Goal: Information Seeking & Learning: Learn about a topic

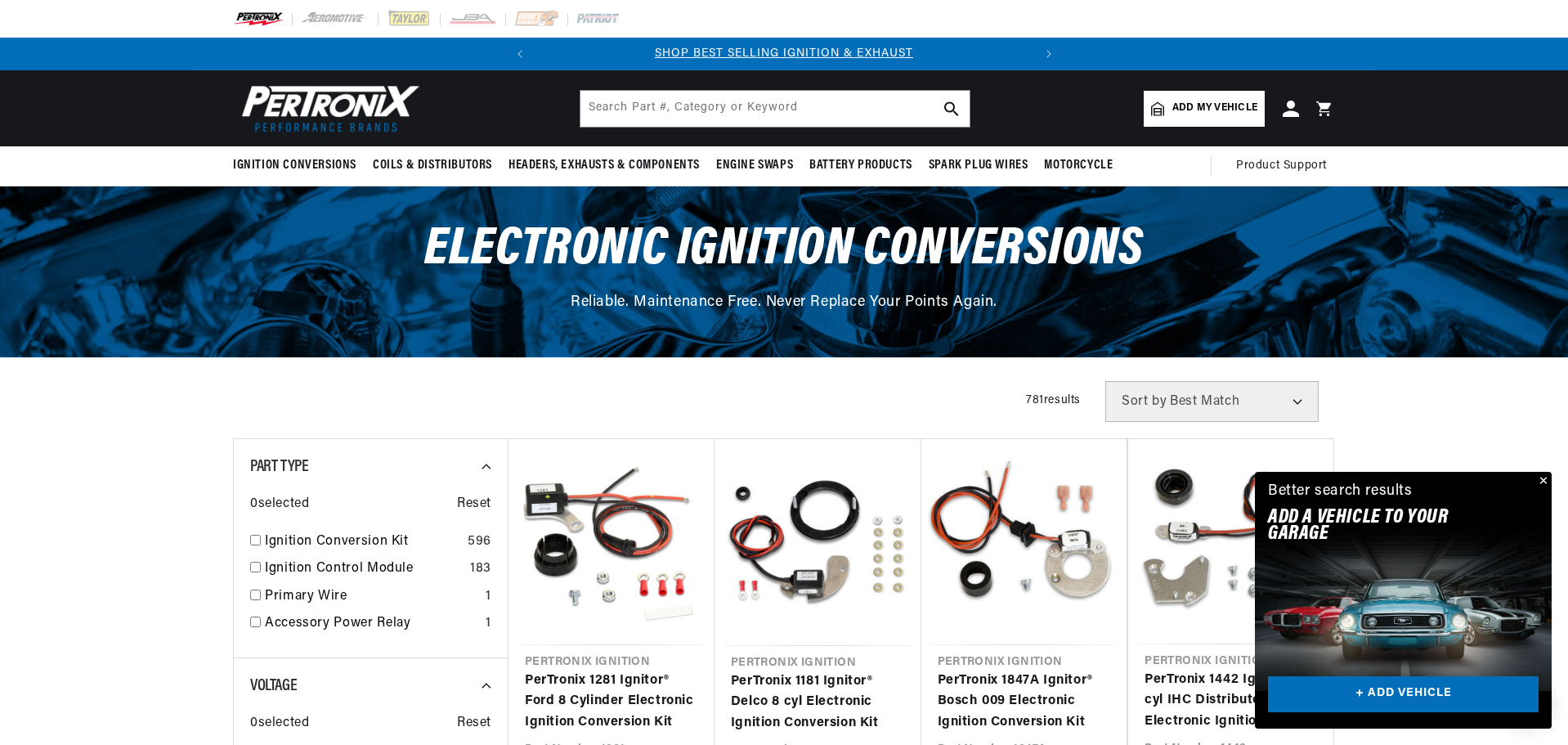
click at [1187, 396] on select "Best Match Featured Name, A-Z Name, Z-A Price, Low to High Price, High to Low" at bounding box center [1211, 401] width 213 height 41
click at [798, 112] on input "text" at bounding box center [775, 108] width 389 height 36
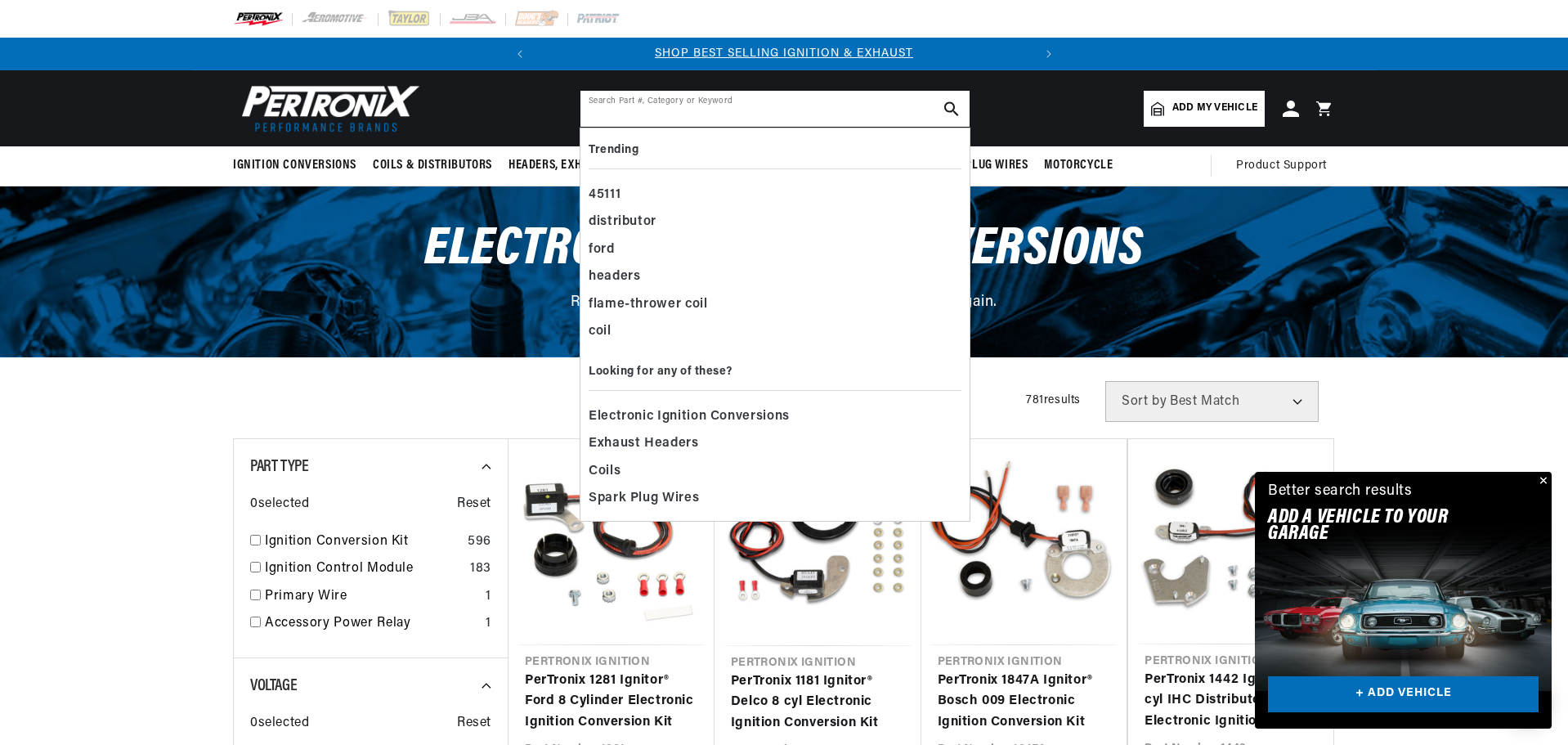
paste input "EIGN15"
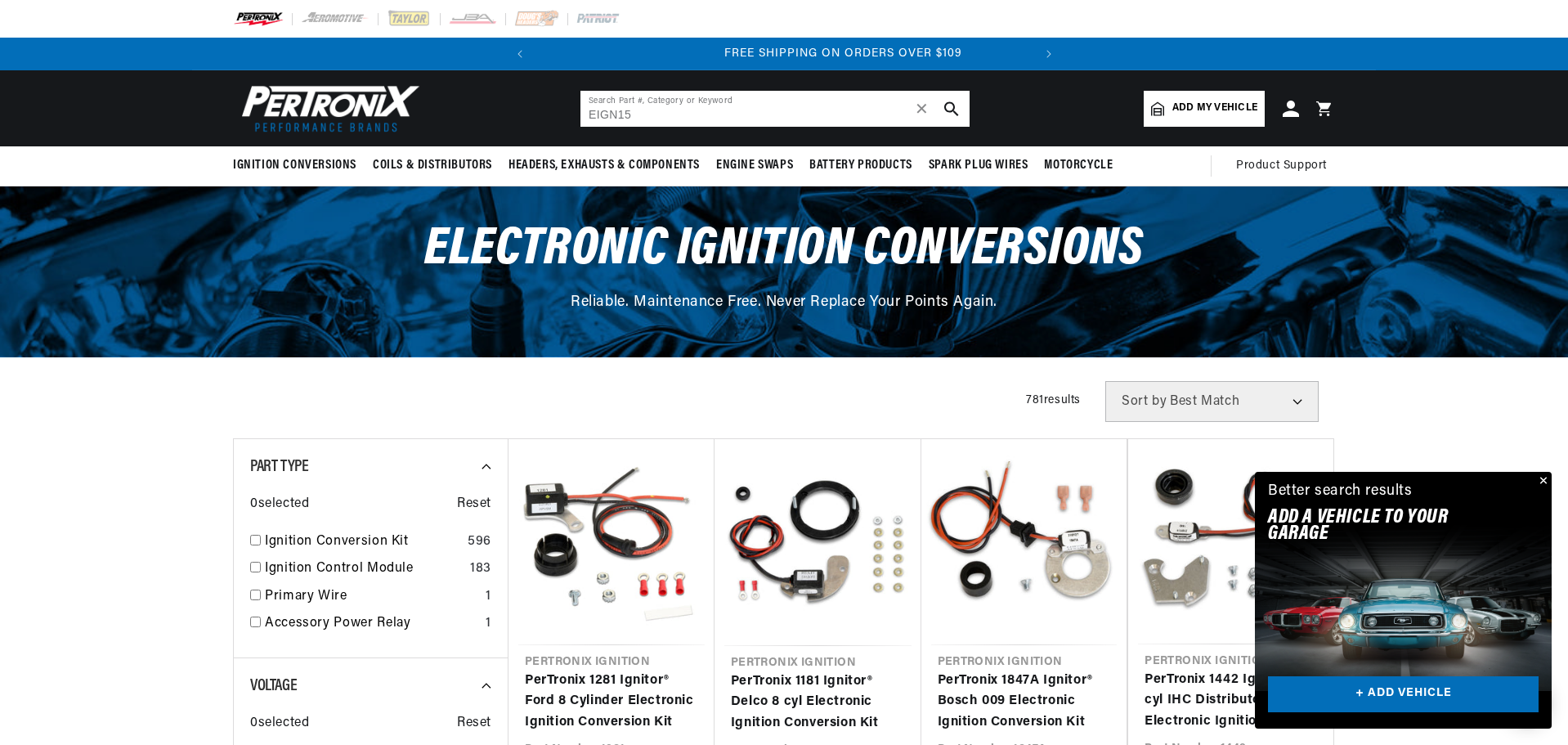
scroll to position [0, 495]
type input "EIGN15"
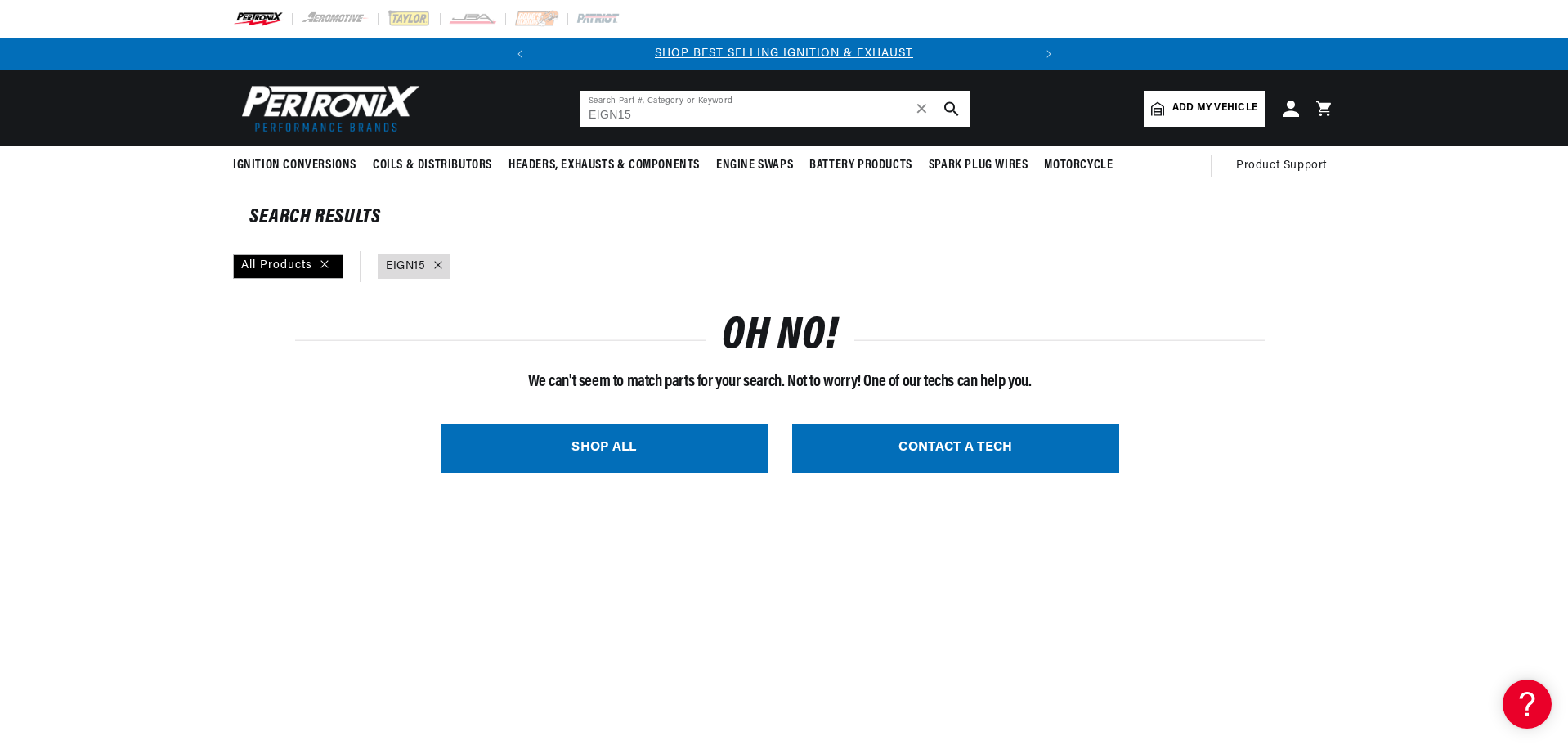
click at [594, 114] on input "EIGN15" at bounding box center [775, 108] width 389 height 36
type input "IGN15"
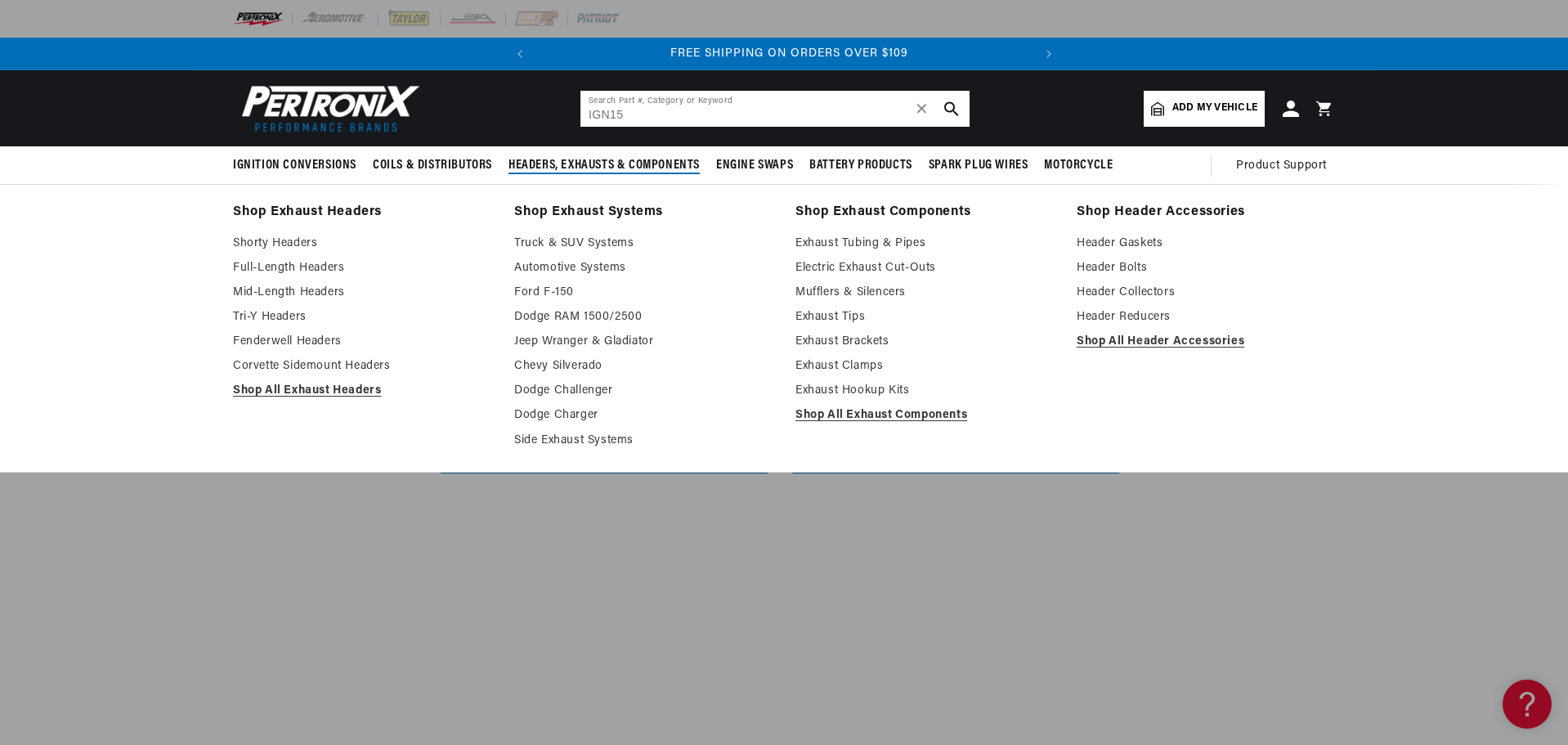
scroll to position [0, 495]
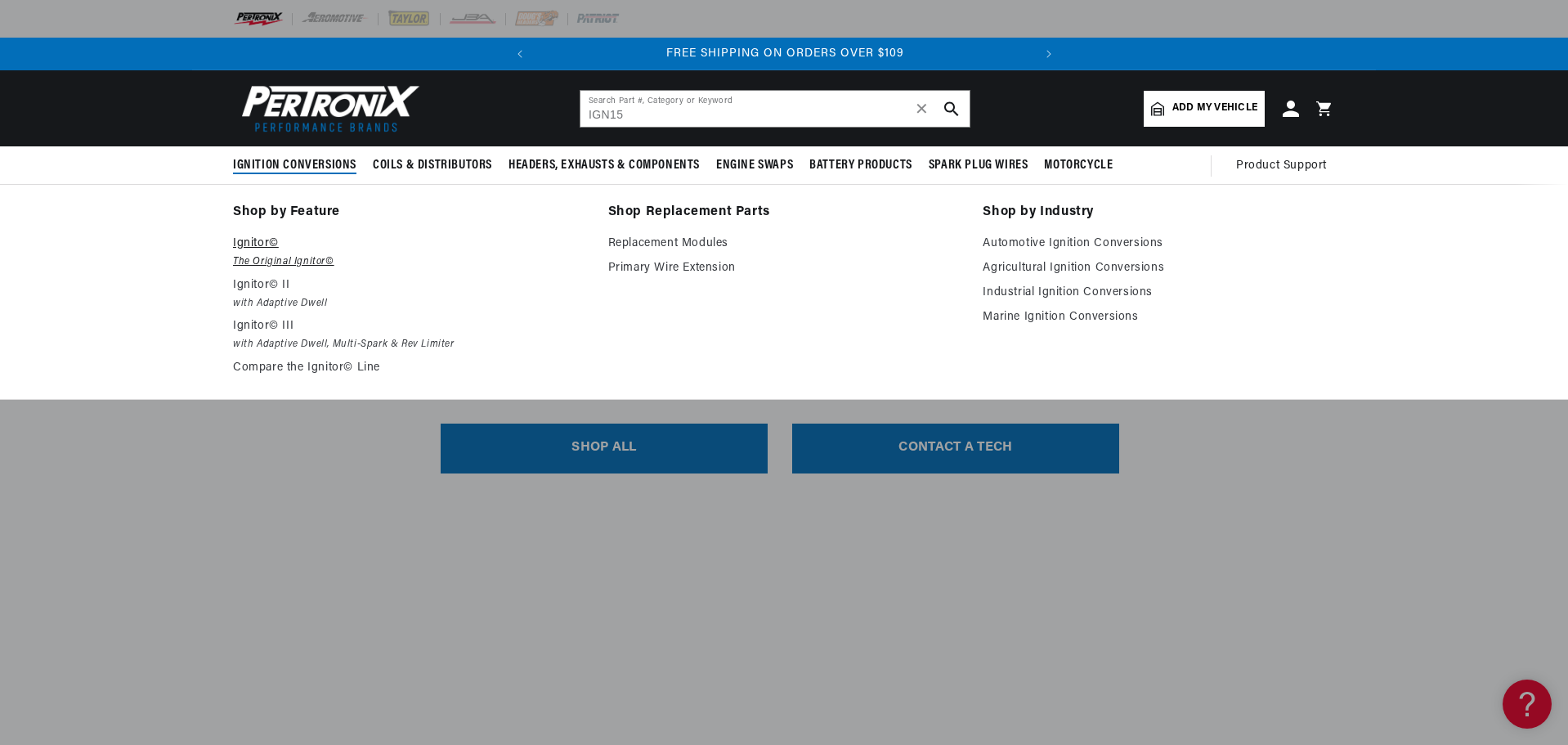
click at [261, 242] on p "Ignitor©" at bounding box center [409, 244] width 353 height 20
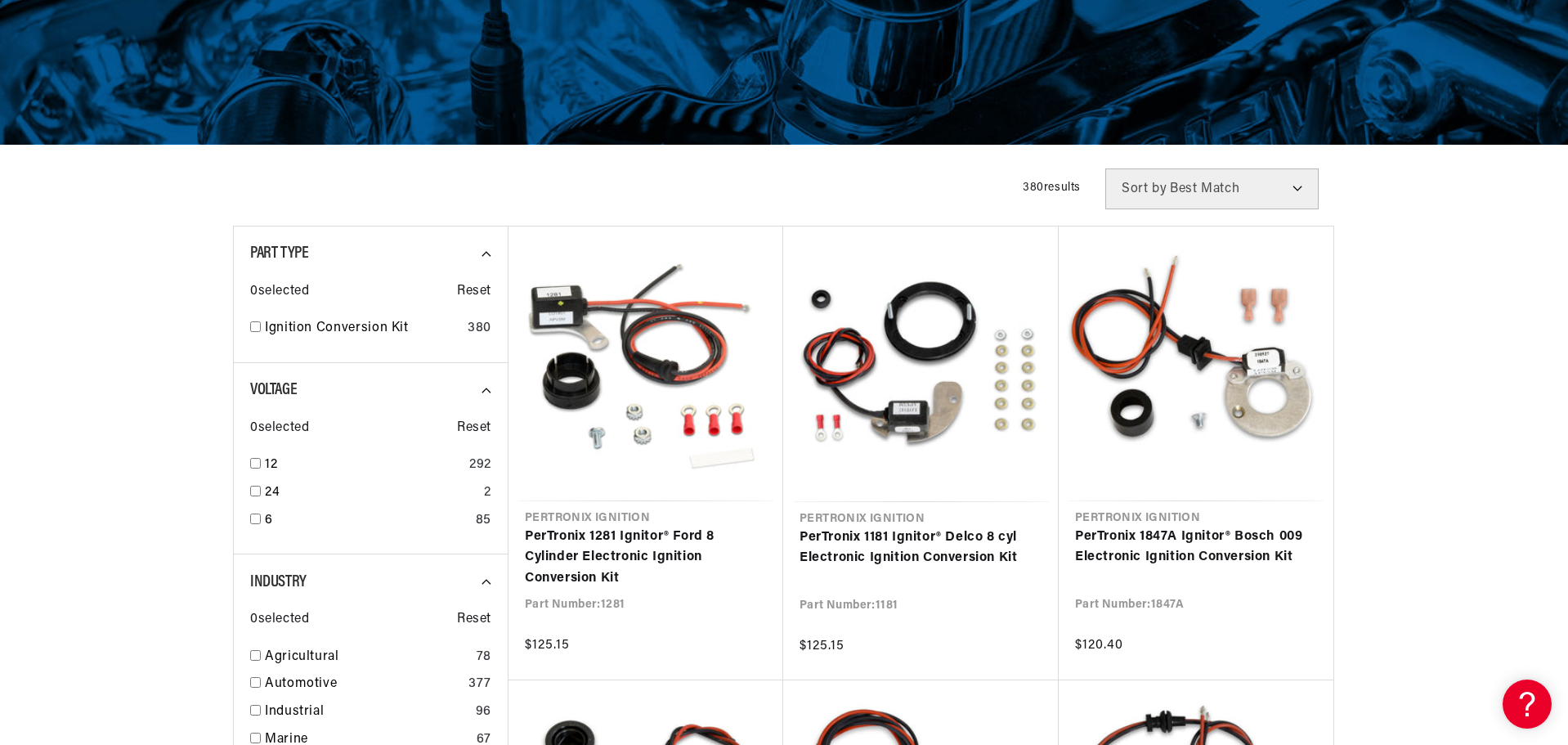
scroll to position [409, 0]
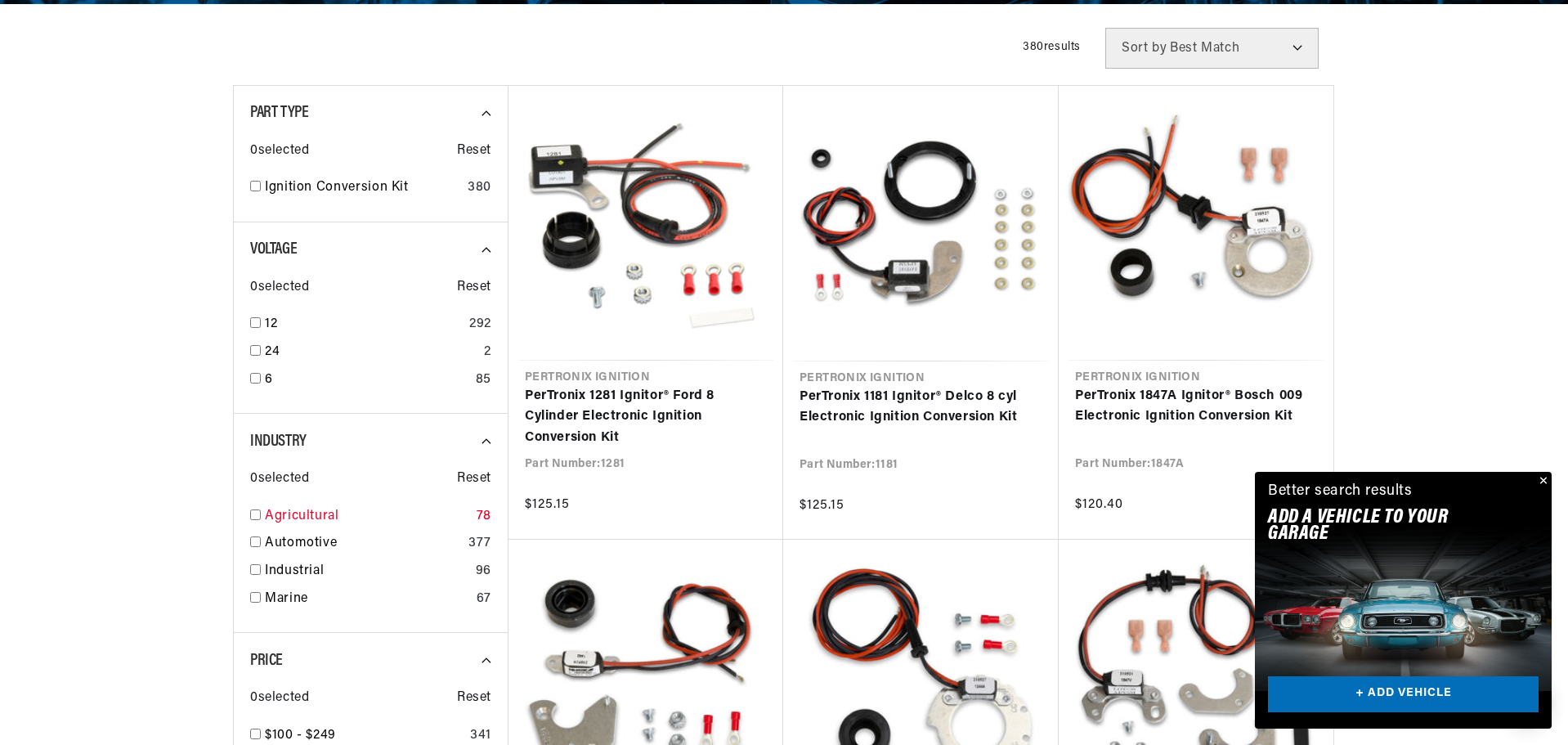
click at [253, 519] on input "checkbox" at bounding box center [256, 514] width 11 height 11
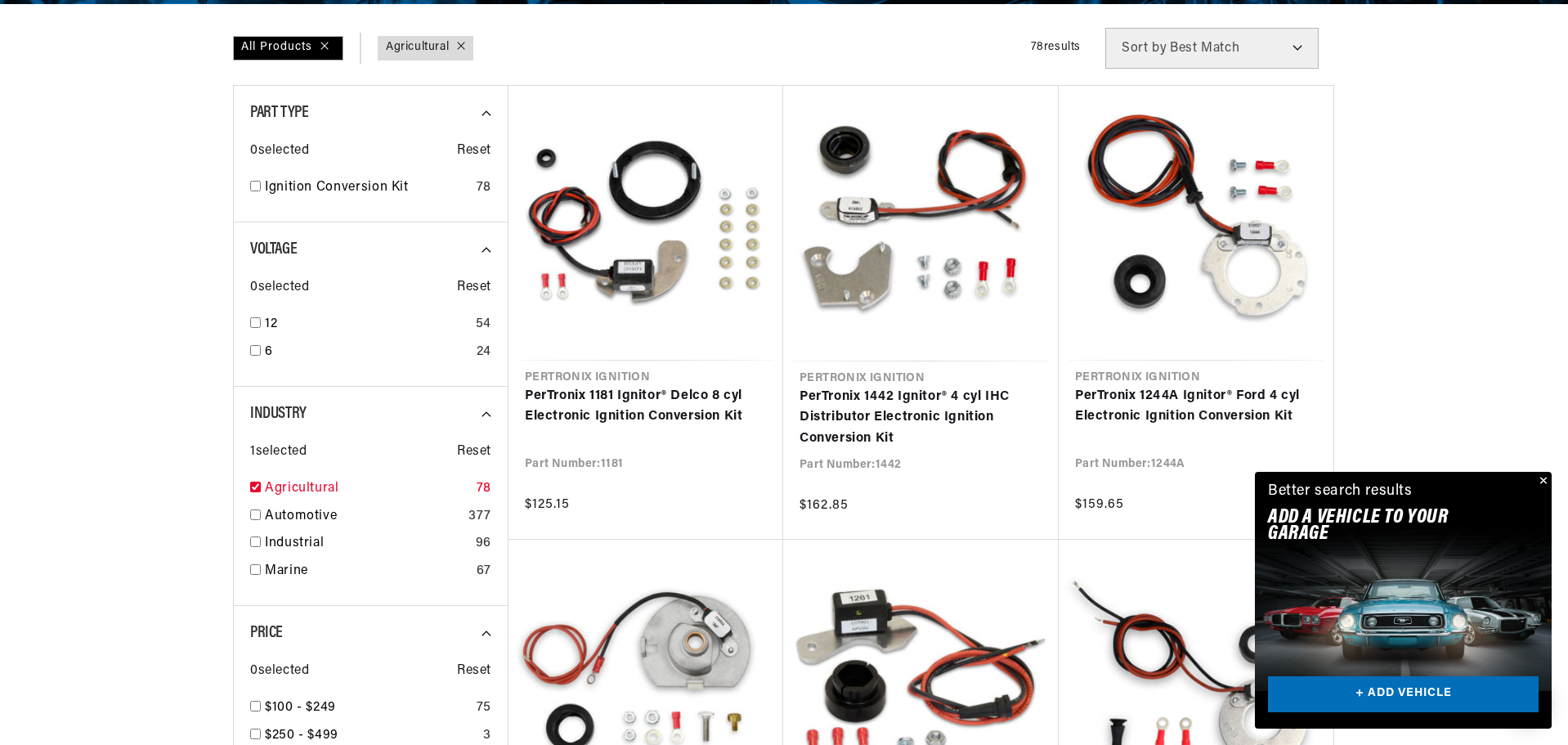
checkbox input "true"
